Goal: Information Seeking & Learning: Find specific fact

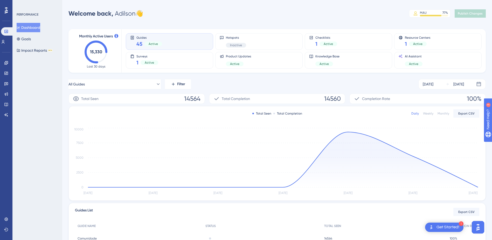
click at [31, 84] on div "PERFORMANCE Dashboard Goals Impact Reports BETA" at bounding box center [37, 120] width 50 height 240
click at [441, 104] on div "Total Seen 14564 Total Completion 14560 Completion Rate 100% Total Seen Total C…" at bounding box center [276, 184] width 417 height 183
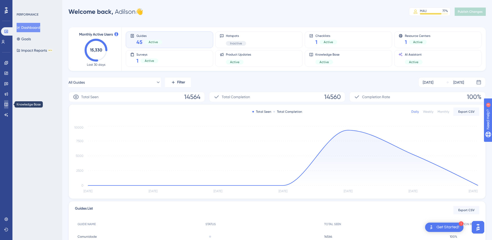
click at [5, 103] on icon at bounding box center [6, 104] width 4 height 4
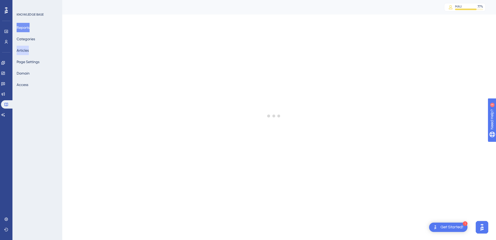
click at [27, 50] on button "Articles" at bounding box center [23, 50] width 12 height 9
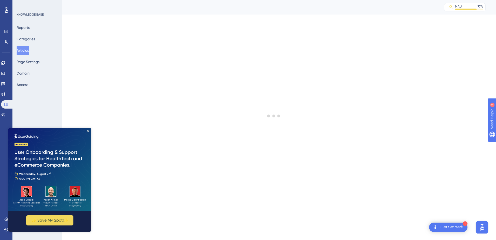
click at [89, 132] on img at bounding box center [49, 169] width 83 height 83
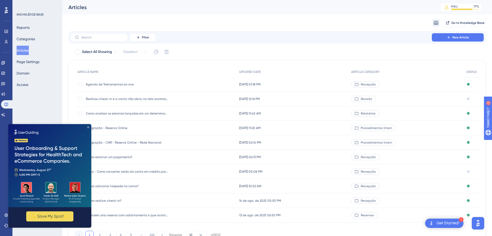
click at [89, 127] on icon "Close Preview" at bounding box center [88, 127] width 2 height 2
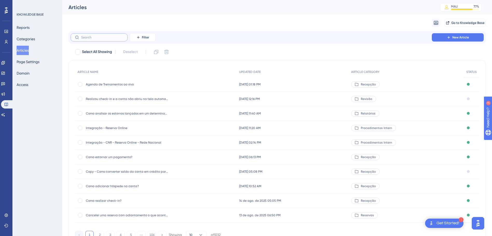
click at [91, 37] on input "text" at bounding box center [102, 38] width 42 height 4
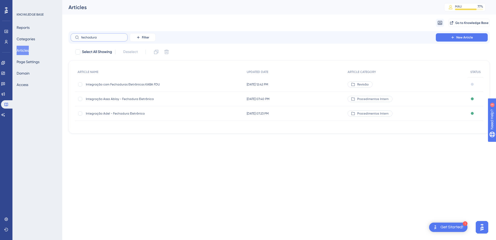
type input "fechadura"
click at [114, 85] on span "Integração com Fechaduras Eletrônicas KABA FDU" at bounding box center [127, 84] width 83 height 4
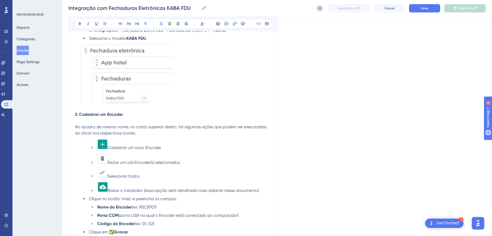
scroll to position [208, 0]
